Goal: Task Accomplishment & Management: Complete application form

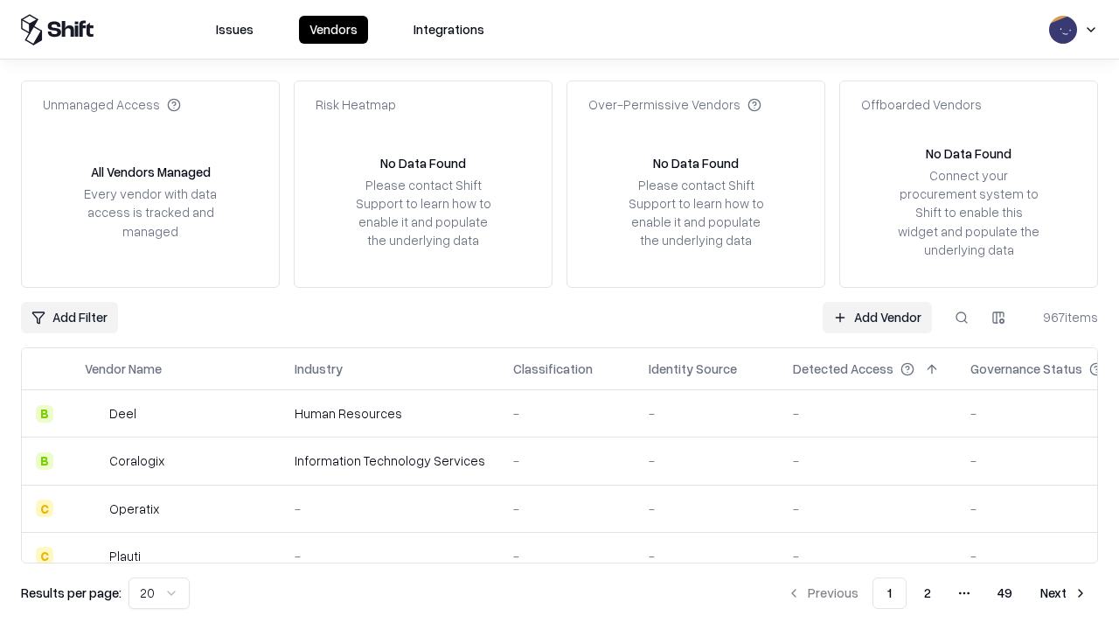
click at [877, 317] on link "Add Vendor" at bounding box center [877, 317] width 109 height 31
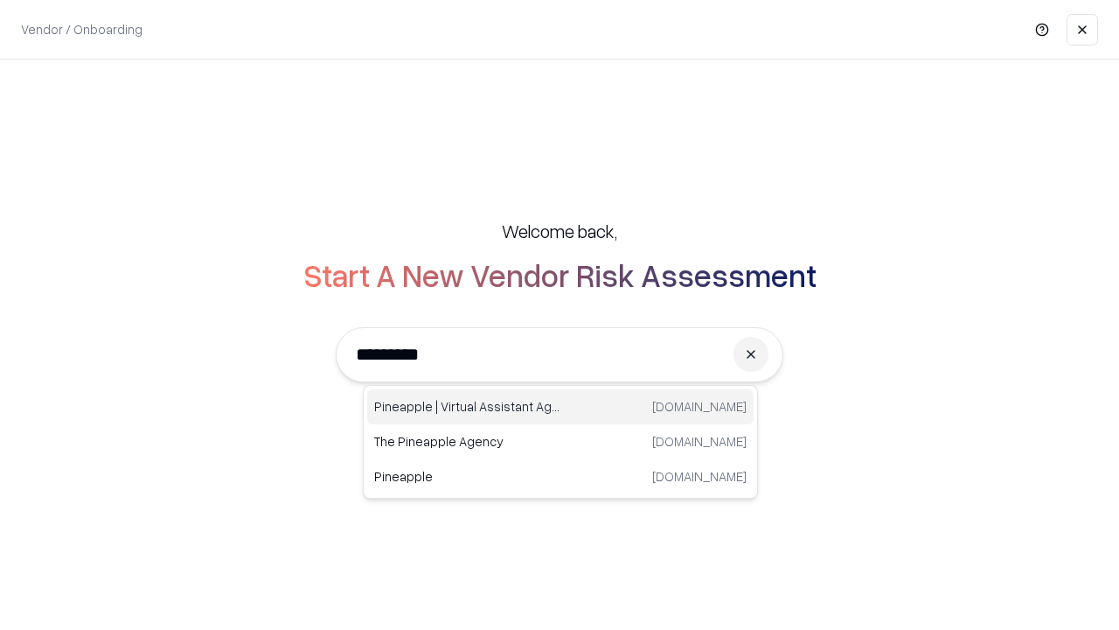
click at [561, 407] on div "Pineapple | Virtual Assistant Agency [DOMAIN_NAME]" at bounding box center [560, 406] width 387 height 35
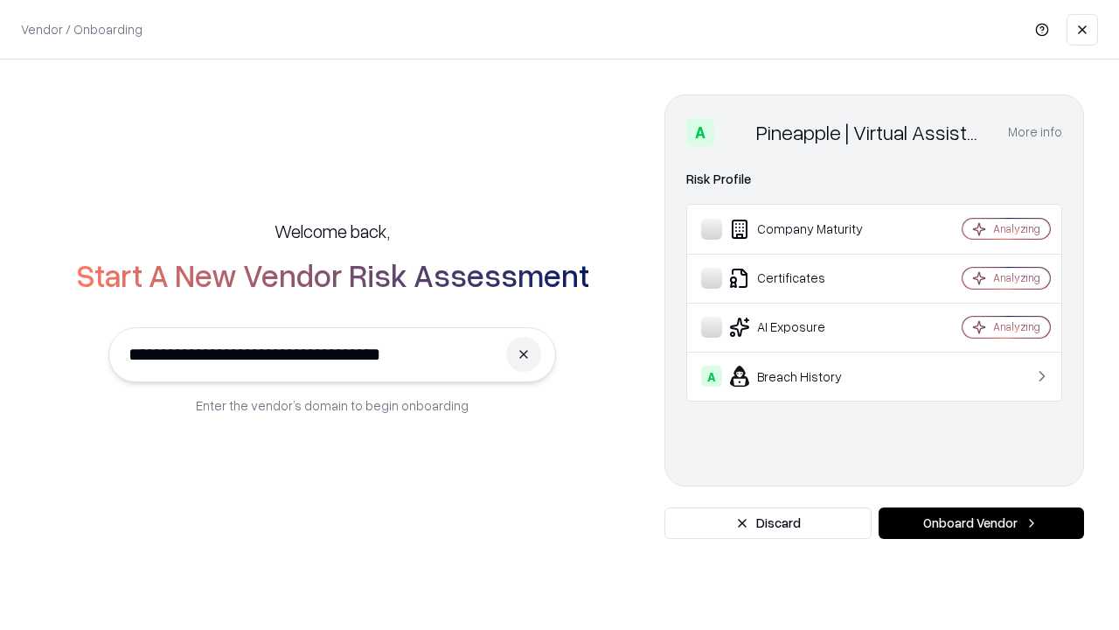
type input "**********"
click at [981, 523] on button "Onboard Vendor" at bounding box center [982, 522] width 206 height 31
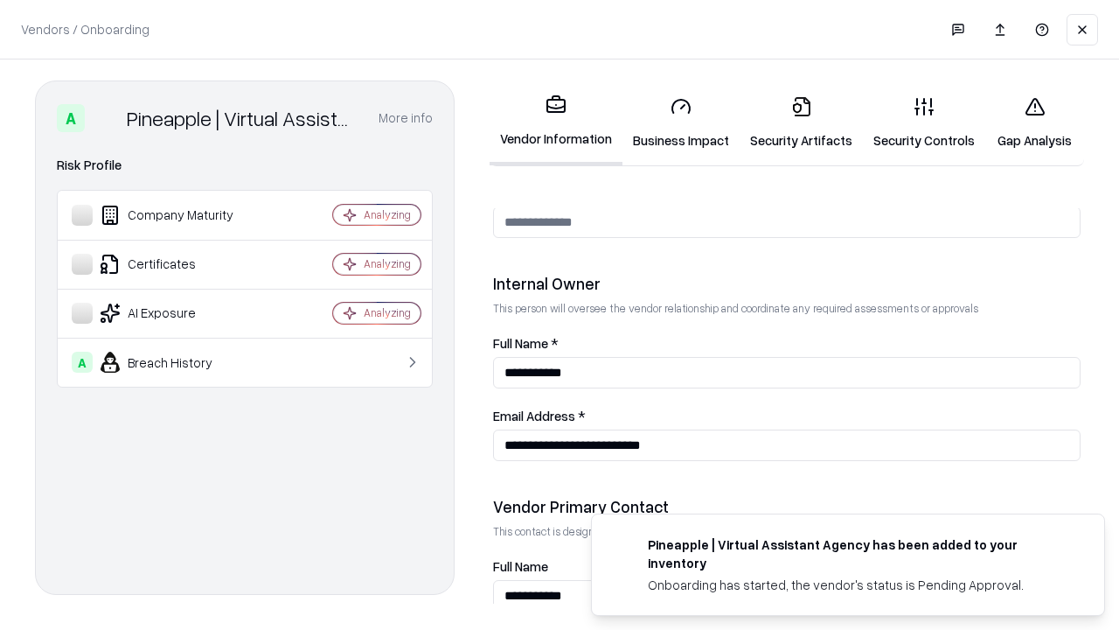
scroll to position [906, 0]
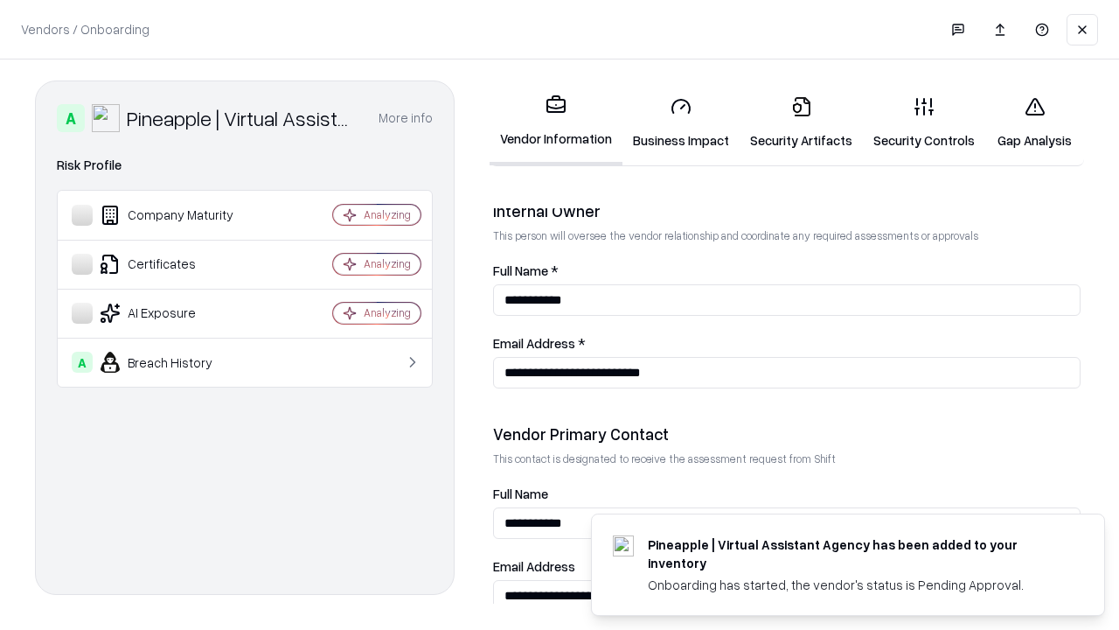
click at [801, 122] on link "Security Artifacts" at bounding box center [801, 122] width 123 height 81
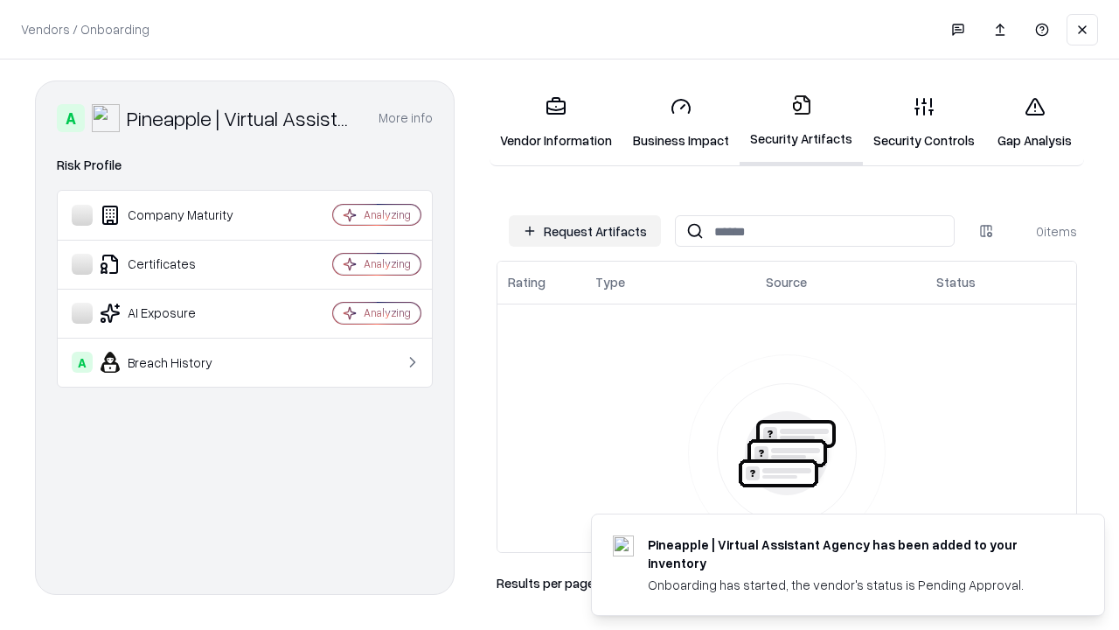
click at [585, 231] on button "Request Artifacts" at bounding box center [585, 230] width 152 height 31
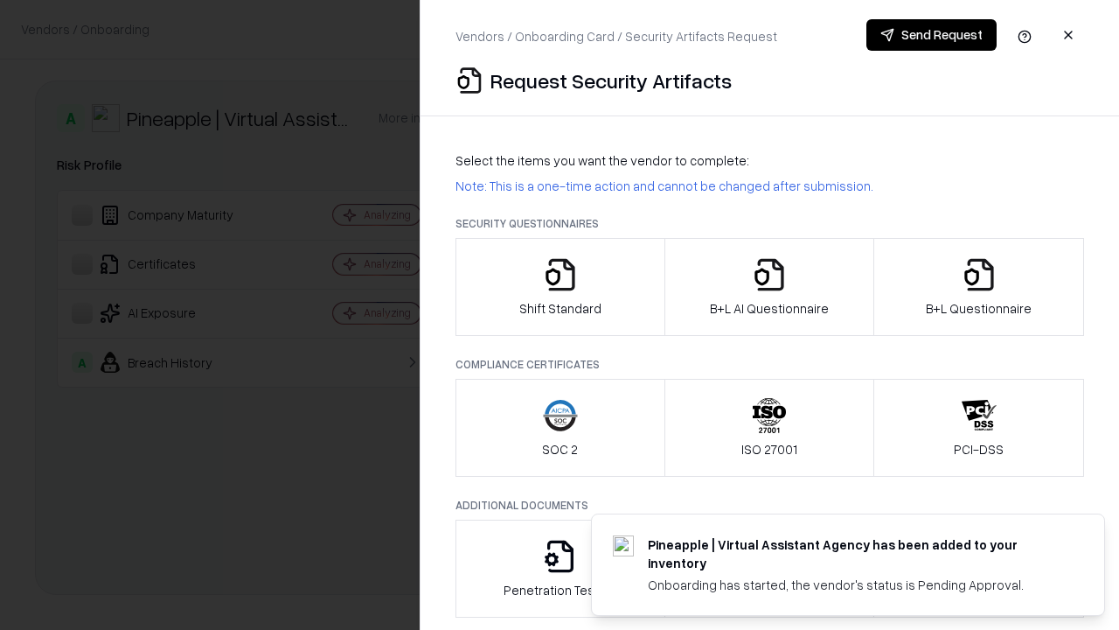
click at [979, 287] on icon "button" at bounding box center [979, 274] width 35 height 35
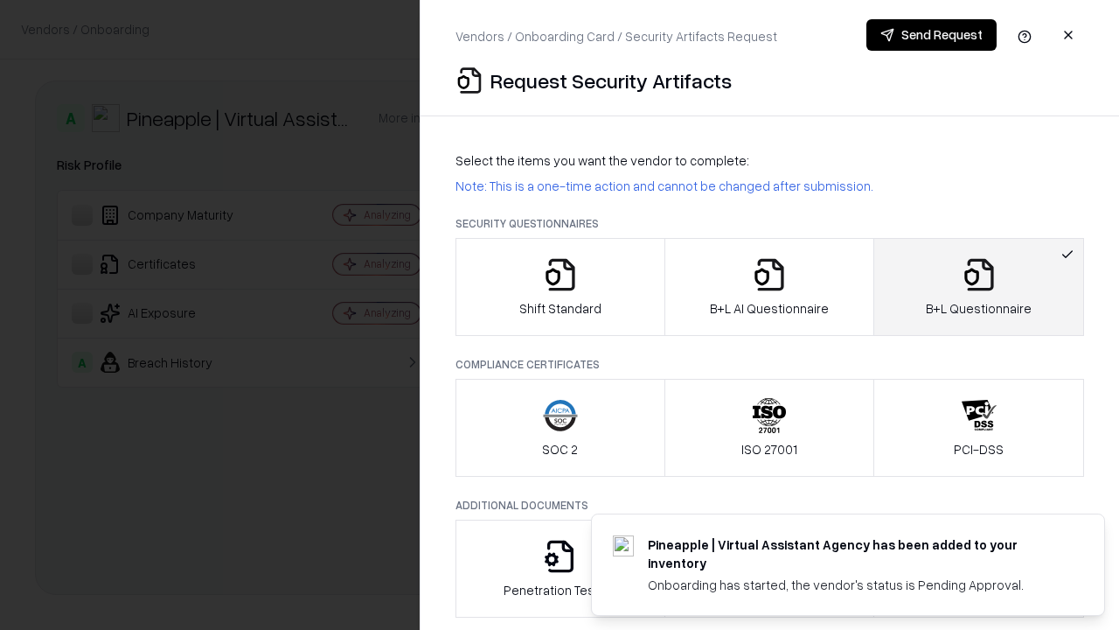
click at [769, 287] on icon "button" at bounding box center [769, 274] width 35 height 35
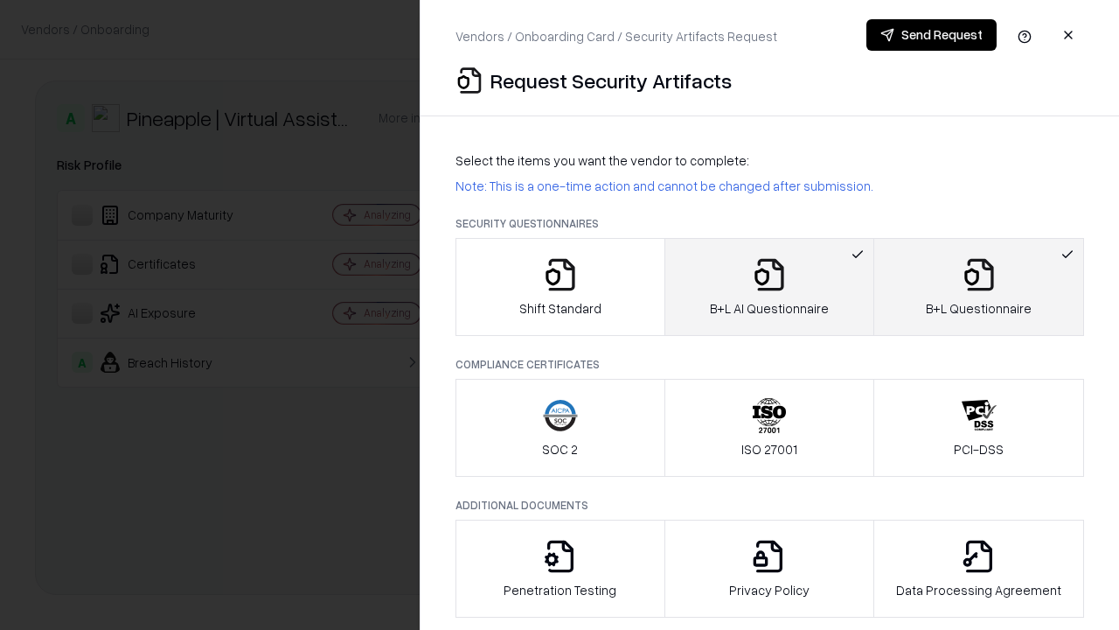
click at [931, 35] on button "Send Request" at bounding box center [932, 34] width 130 height 31
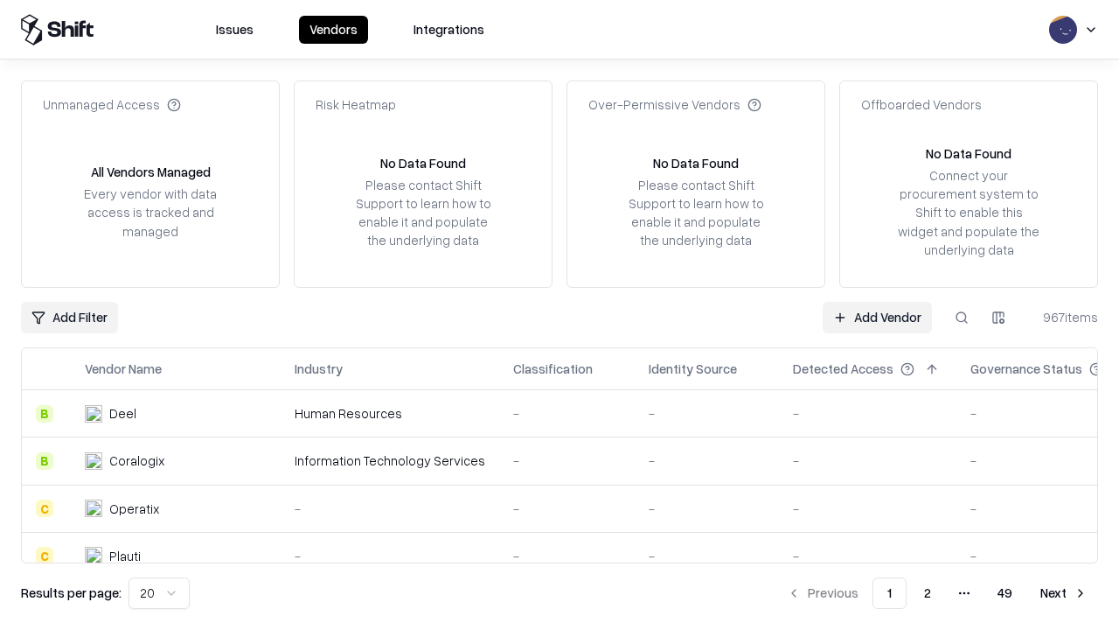
click at [962, 317] on button at bounding box center [961, 317] width 31 height 31
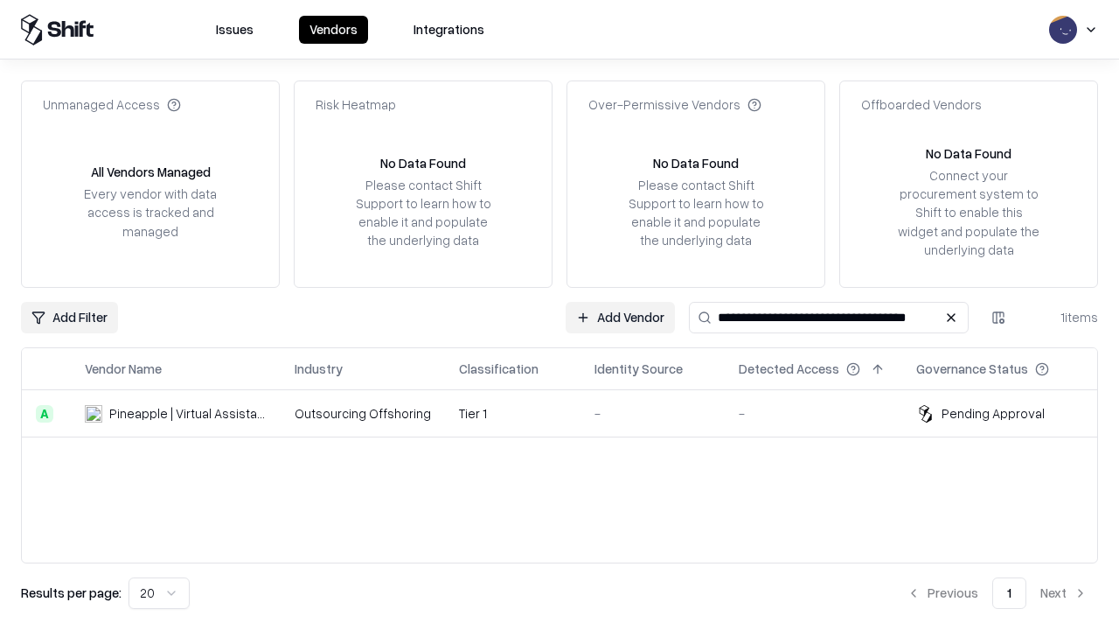
type input "**********"
click at [570, 413] on td "Tier 1" at bounding box center [513, 413] width 136 height 47
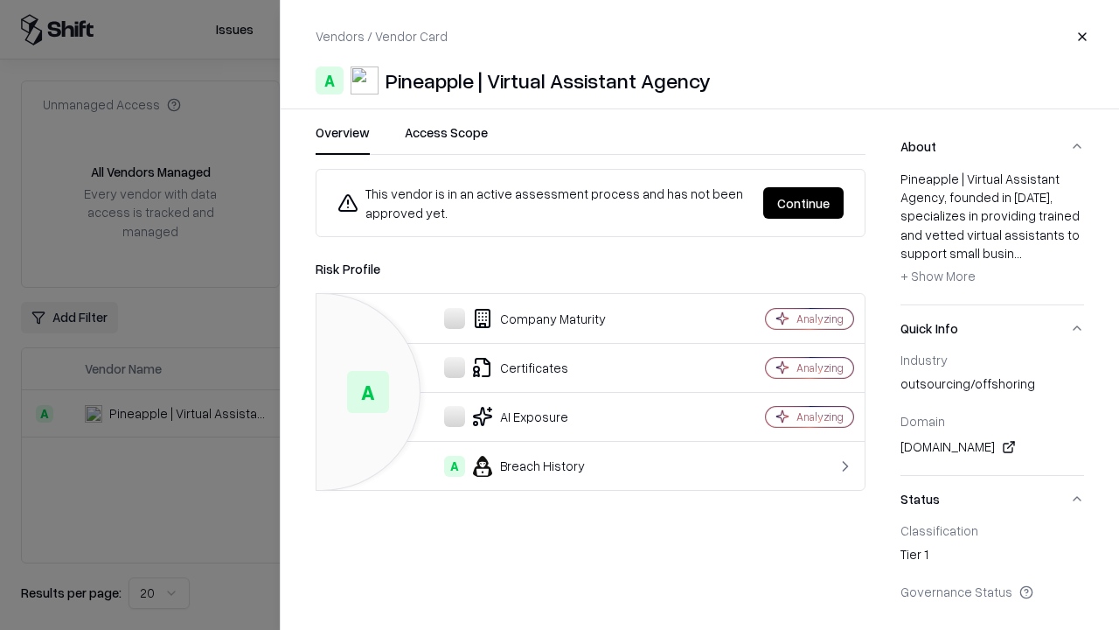
click at [804, 203] on button "Continue" at bounding box center [803, 202] width 80 height 31
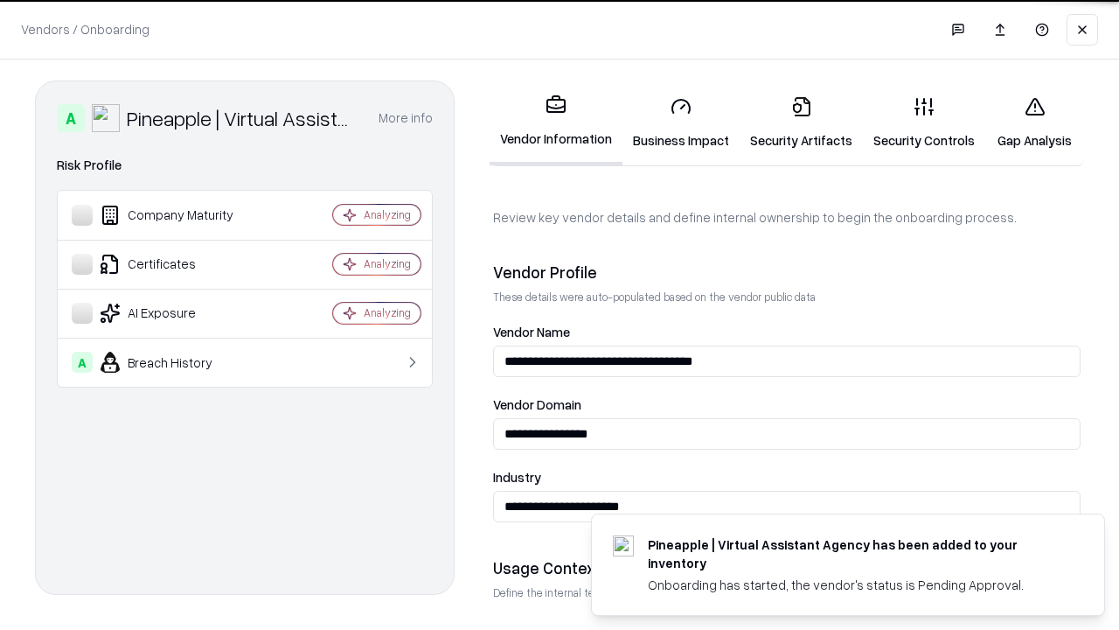
click at [801, 122] on link "Security Artifacts" at bounding box center [801, 122] width 123 height 81
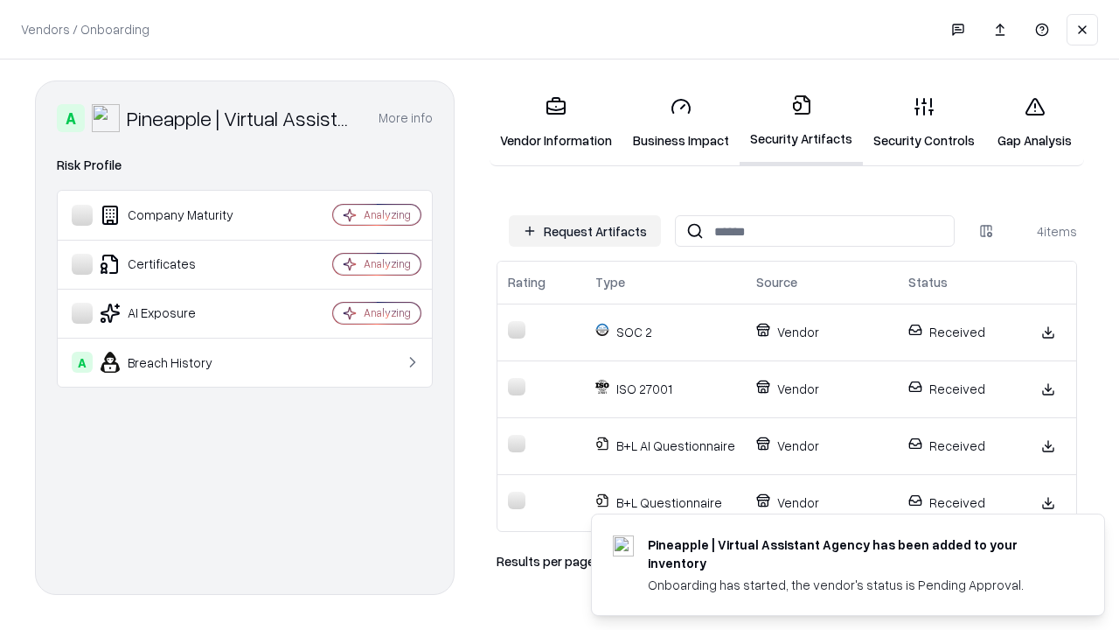
click at [1035, 122] on link "Gap Analysis" at bounding box center [1035, 122] width 99 height 81
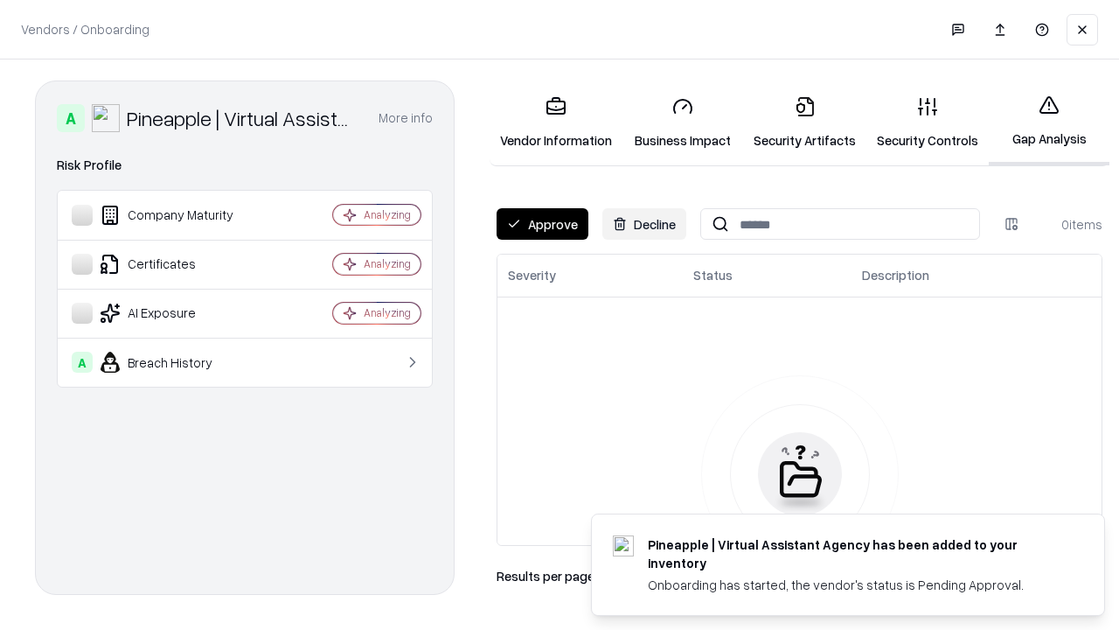
click at [542, 224] on button "Approve" at bounding box center [543, 223] width 92 height 31
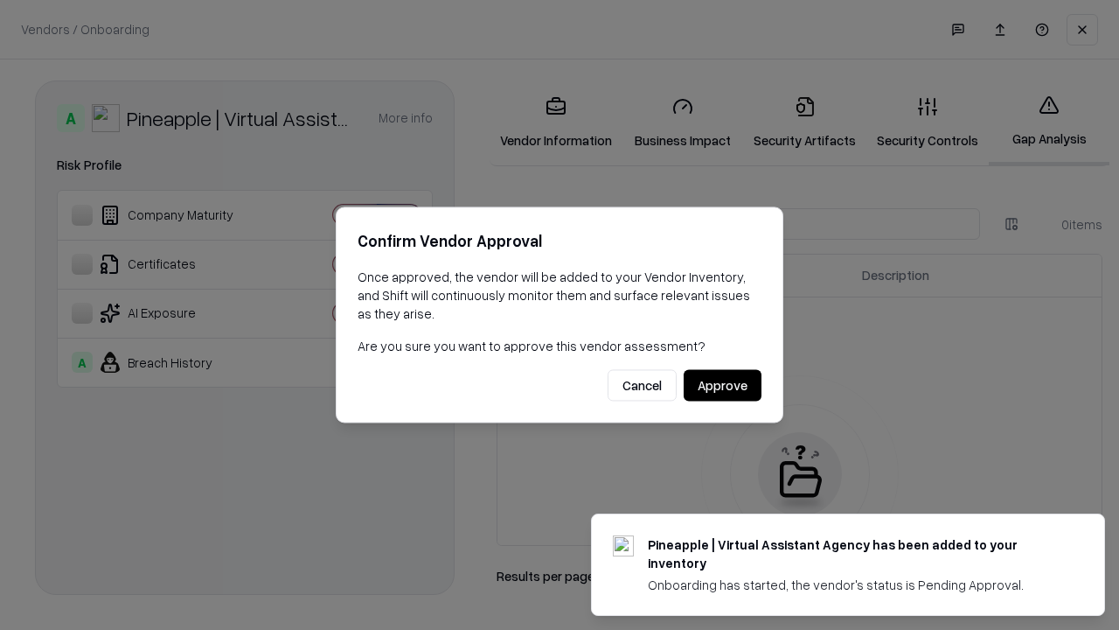
click at [722, 385] on button "Approve" at bounding box center [723, 385] width 78 height 31
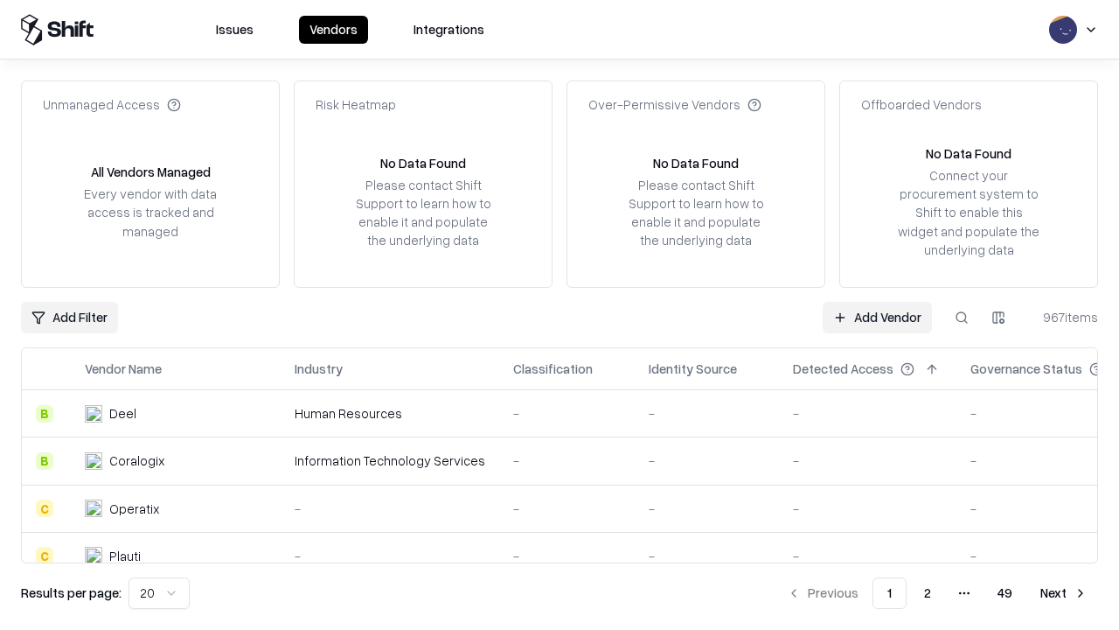
type input "**********"
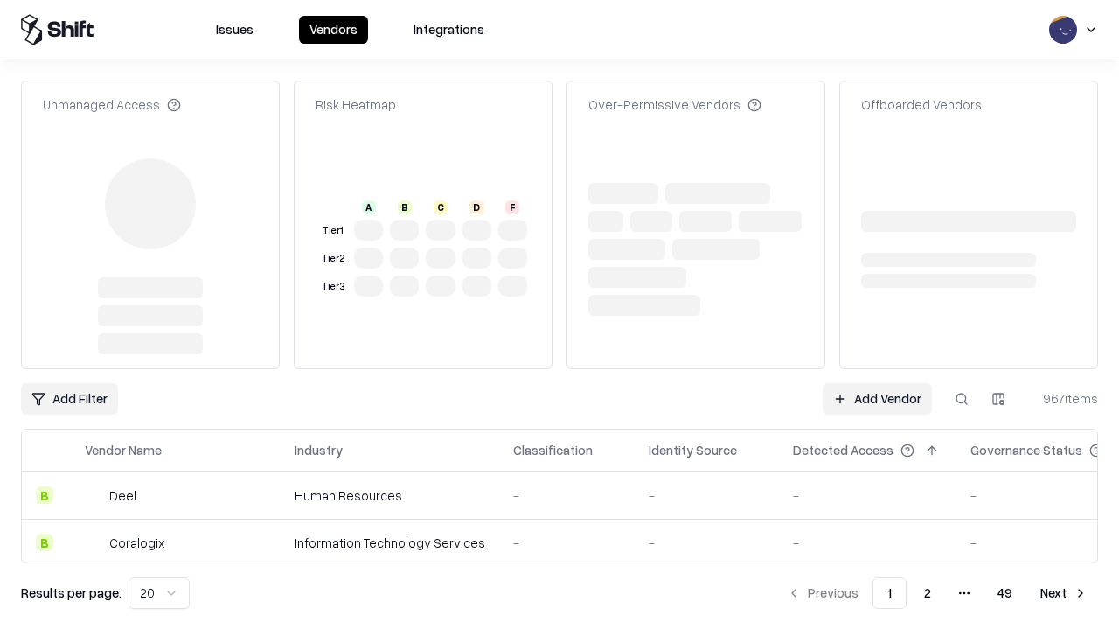
click at [877, 383] on link "Add Vendor" at bounding box center [877, 398] width 109 height 31
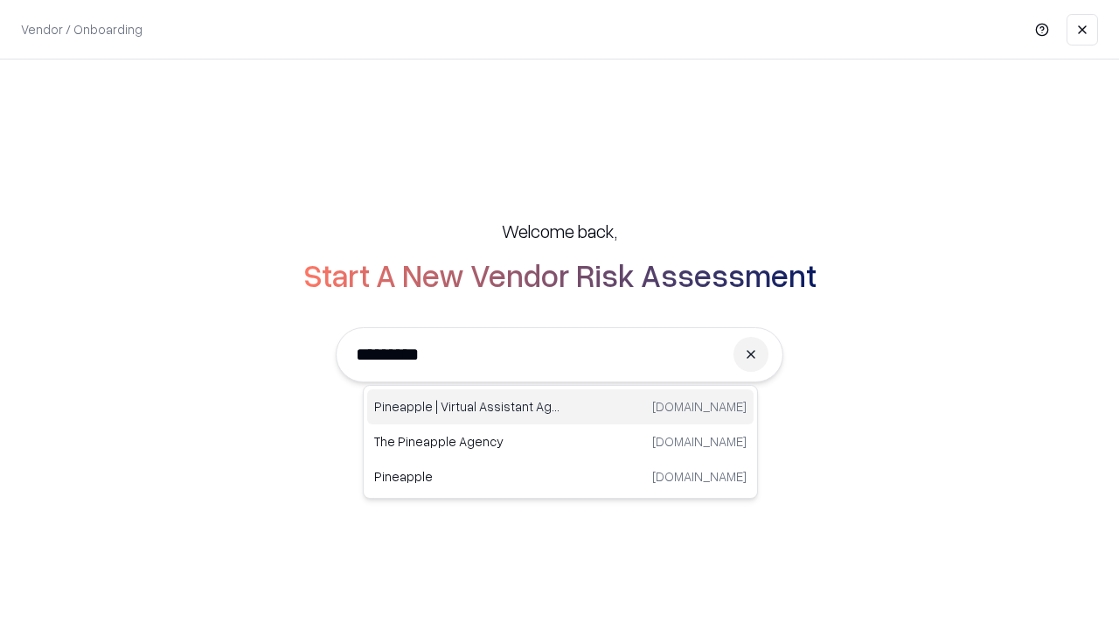
click at [561, 407] on div "Pineapple | Virtual Assistant Agency [DOMAIN_NAME]" at bounding box center [560, 406] width 387 height 35
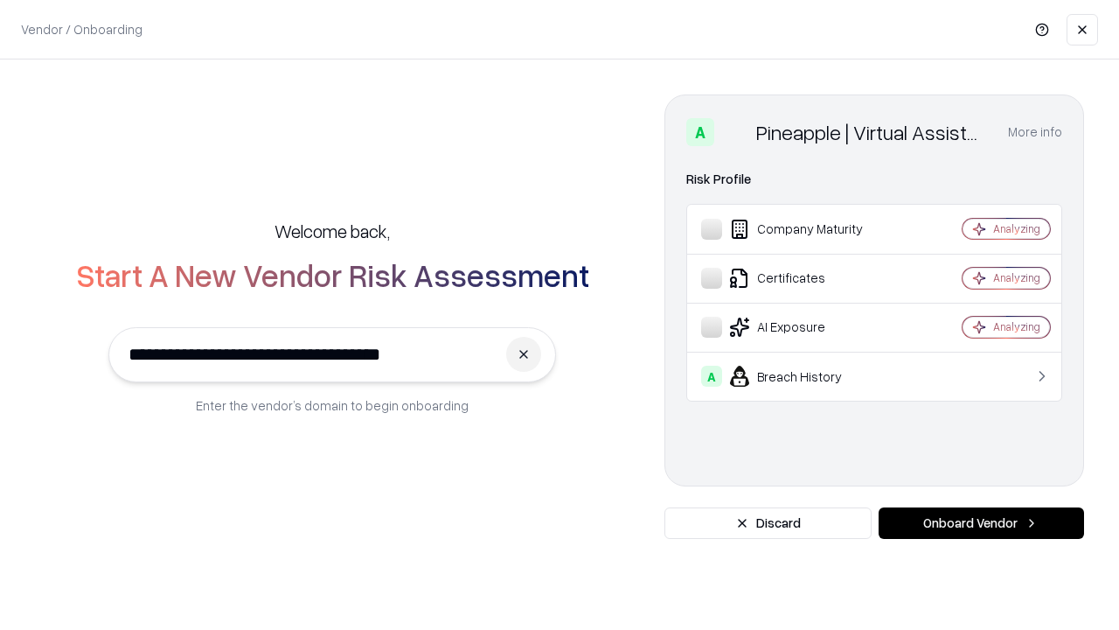
type input "**********"
click at [981, 523] on button "Onboard Vendor" at bounding box center [982, 522] width 206 height 31
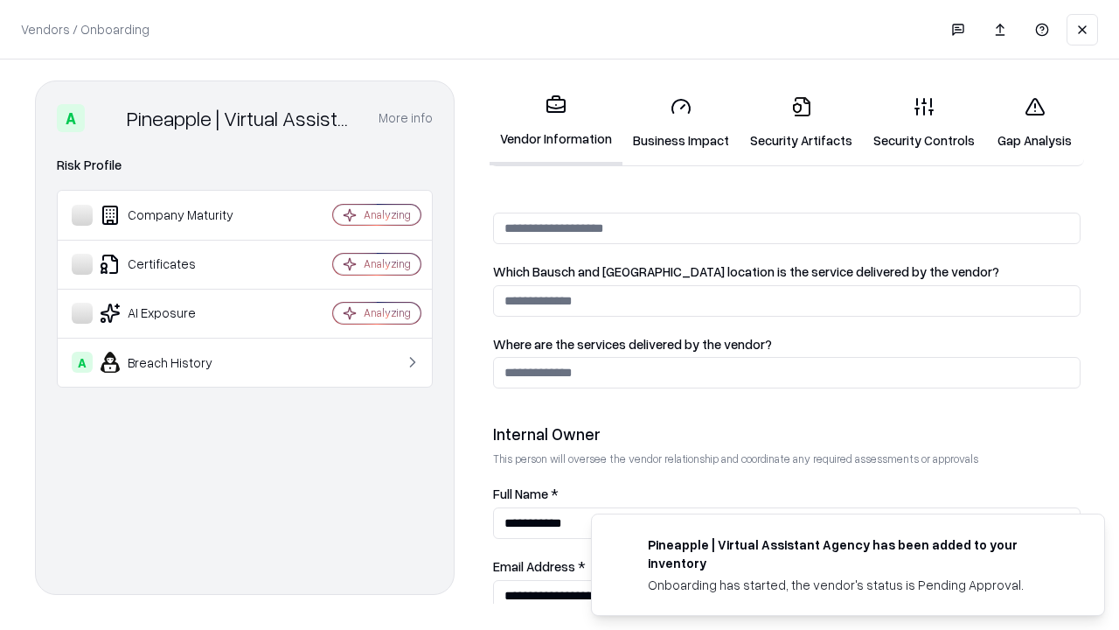
scroll to position [906, 0]
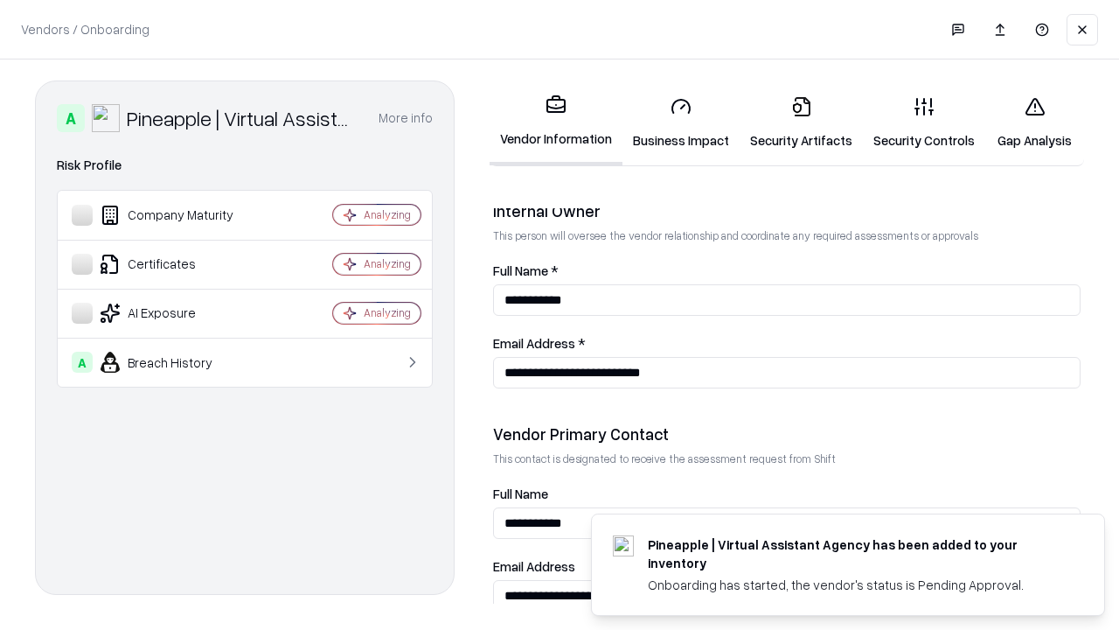
click at [1035, 122] on link "Gap Analysis" at bounding box center [1035, 122] width 99 height 81
